Goal: Task Accomplishment & Management: Manage account settings

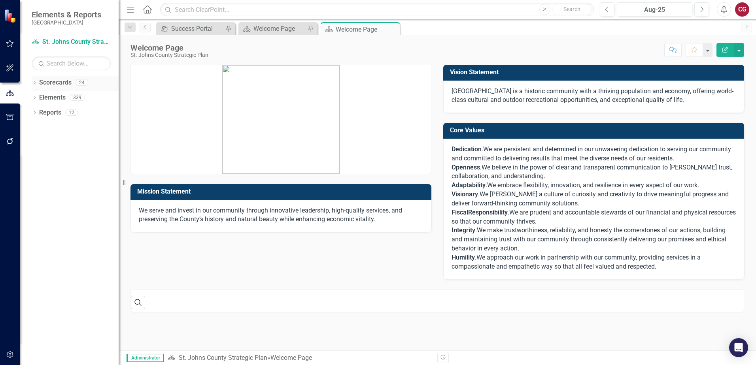
click at [34, 83] on icon "Dropdown" at bounding box center [35, 83] width 6 height 4
click at [40, 98] on icon "Dropdown" at bounding box center [39, 97] width 6 height 5
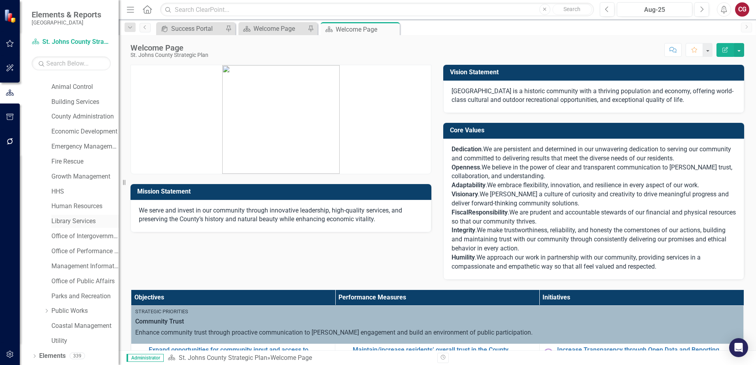
scroll to position [40, 0]
click at [66, 270] on link "Office of Public Affairs" at bounding box center [84, 267] width 67 height 9
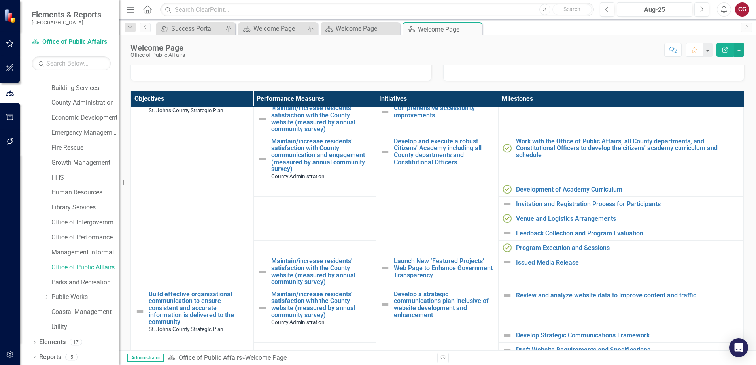
scroll to position [79, 0]
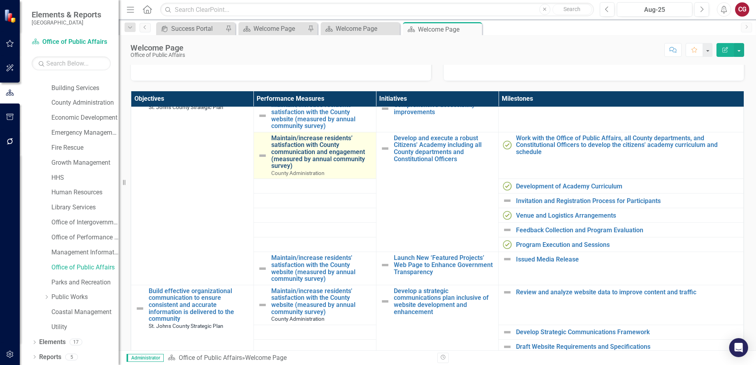
click at [303, 155] on link "Maintain/increase residents’ satisfaction with County communication and engagem…" at bounding box center [321, 152] width 101 height 35
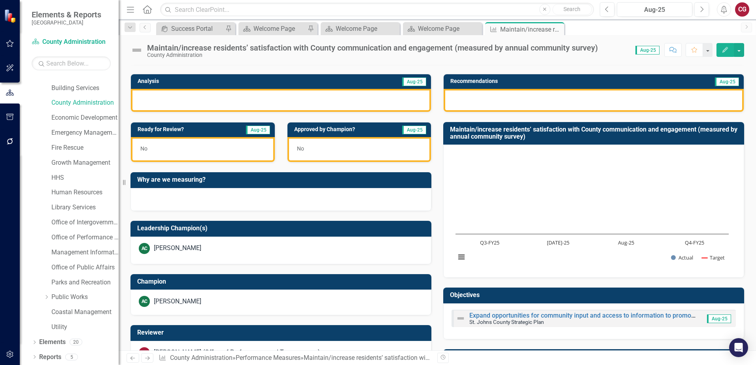
scroll to position [242, 0]
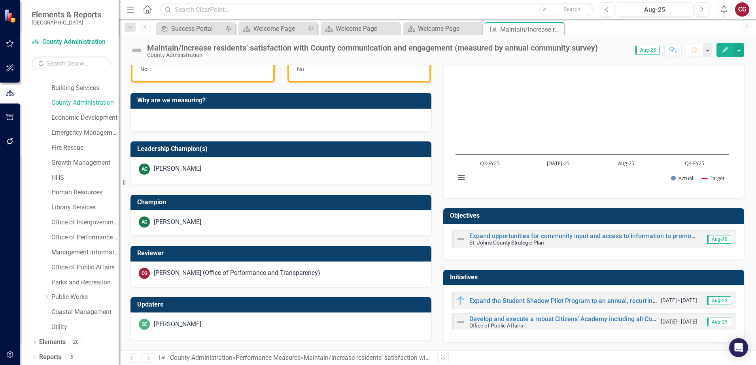
click at [550, 279] on h3 "Initiatives" at bounding box center [595, 277] width 290 height 7
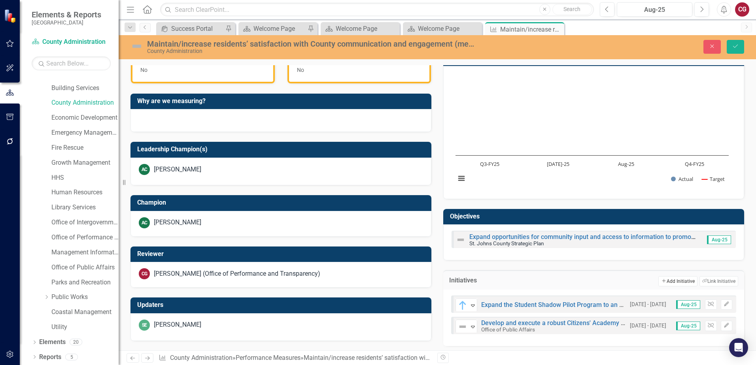
click at [663, 284] on button "Add Add Initiative" at bounding box center [677, 281] width 39 height 10
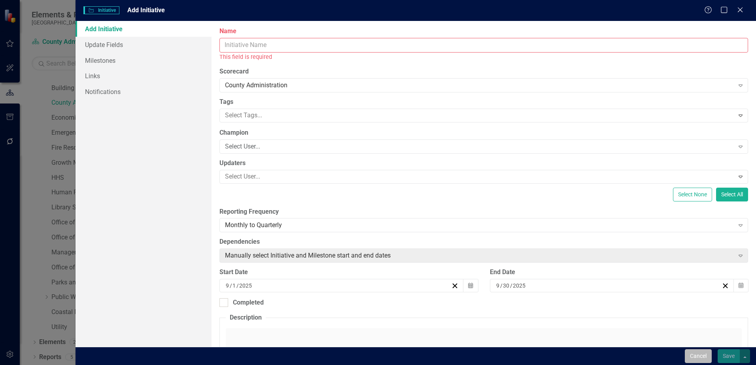
click at [690, 353] on button "Cancel" at bounding box center [698, 357] width 27 height 14
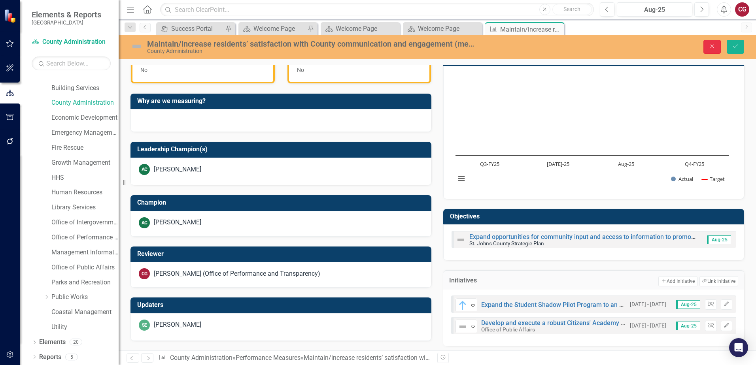
click at [712, 48] on icon "Close" at bounding box center [712, 46] width 7 height 6
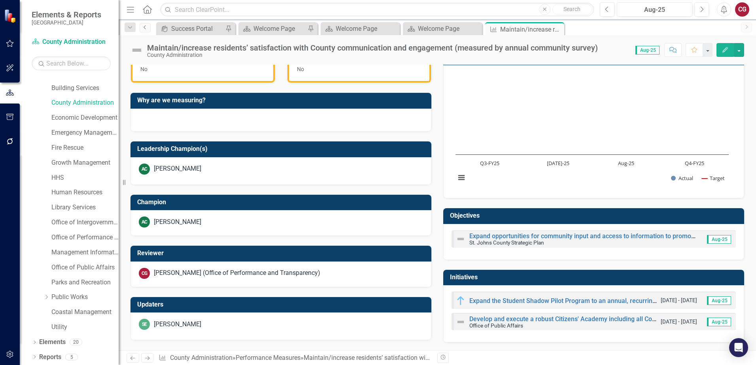
click at [142, 28] on icon "Previous" at bounding box center [145, 27] width 6 height 5
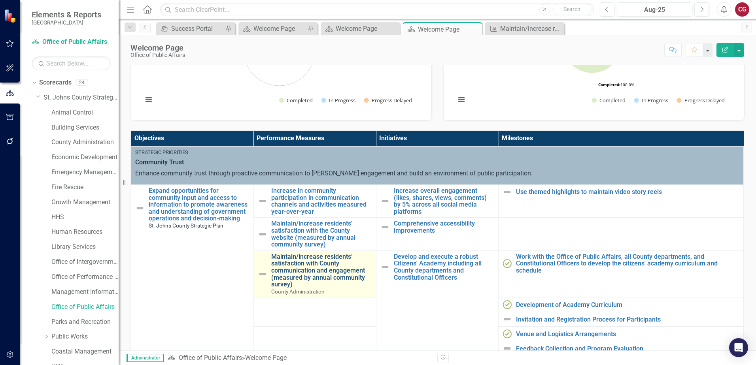
click at [288, 274] on link "Maintain/increase residents’ satisfaction with County communication and engagem…" at bounding box center [321, 270] width 101 height 35
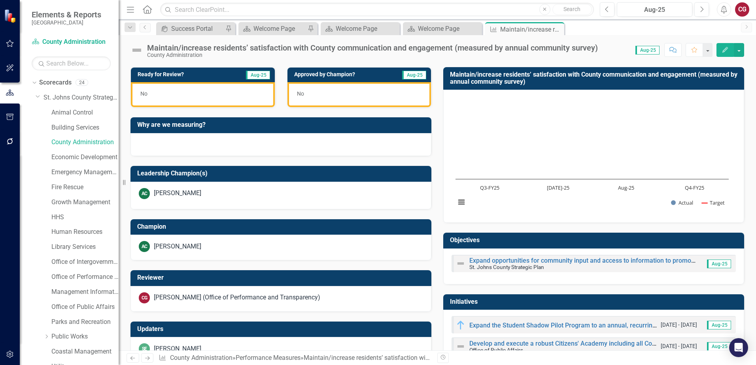
scroll to position [242, 0]
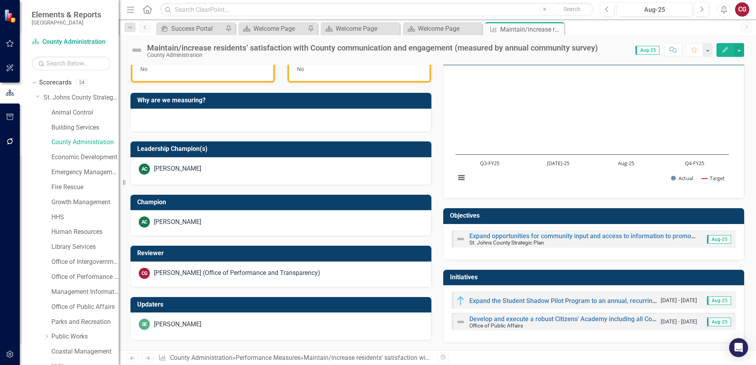
click at [524, 278] on h3 "Initiatives" at bounding box center [595, 277] width 290 height 7
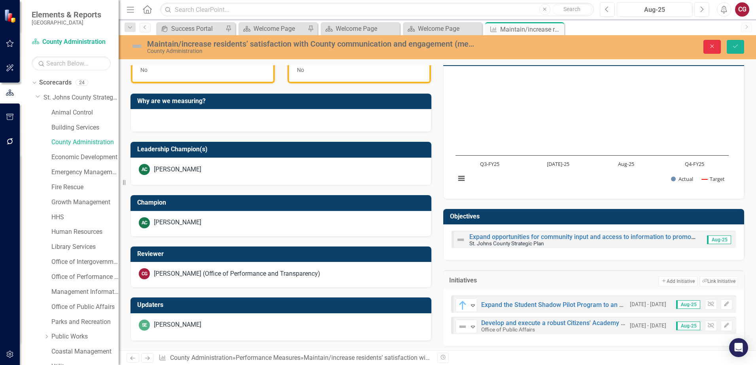
click at [709, 49] on icon "Close" at bounding box center [712, 46] width 7 height 6
